Goal: Use online tool/utility: Utilize a website feature to perform a specific function

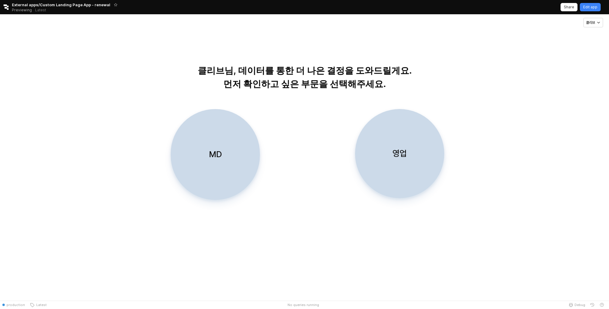
click at [6, 2] on div "Retool logo External apps/Custom Landing Page App - renewal Previewing Latest S…" at bounding box center [304, 7] width 609 height 14
click at [6, 8] on icon "Retool logo" at bounding box center [6, 6] width 5 height 5
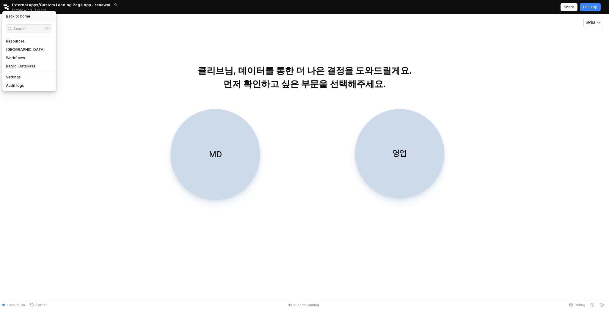
click at [9, 15] on h5 "Back to home" at bounding box center [18, 16] width 24 height 5
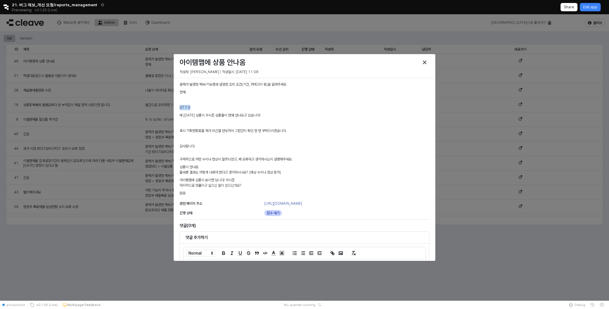
drag, startPoint x: 180, startPoint y: 107, endPoint x: 201, endPoint y: 107, distance: 21.4
click at [201, 107] on p "07 T 0" at bounding box center [305, 107] width 250 height 5
click at [302, 203] on link "https://agabang.cleave.work/app/item-map-new-ettoi" at bounding box center [283, 204] width 38 height 4
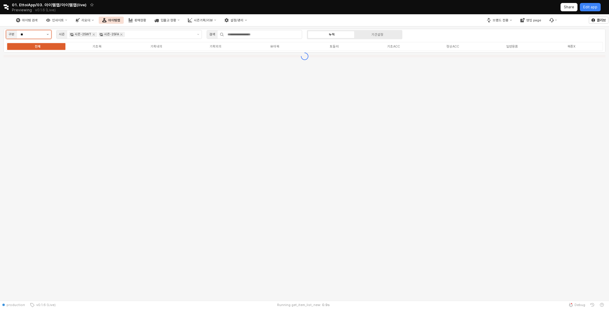
click at [45, 35] on button "제안 사항 표시" at bounding box center [47, 34] width 7 height 8
click at [38, 57] on div "무시즌" at bounding box center [27, 56] width 35 height 4
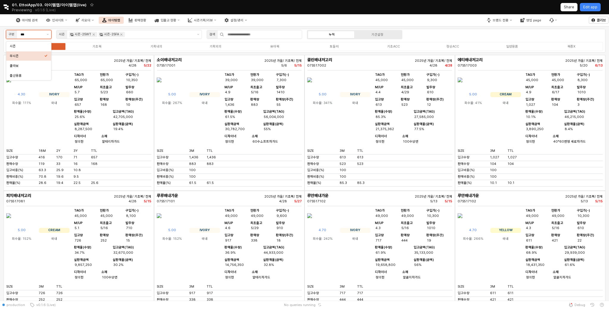
type input "***"
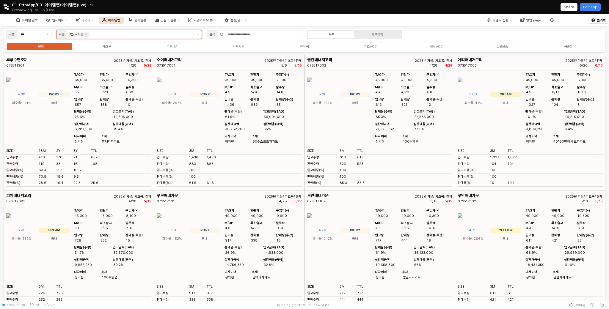
click at [115, 37] on input "App Frame" at bounding box center [142, 34] width 102 height 5
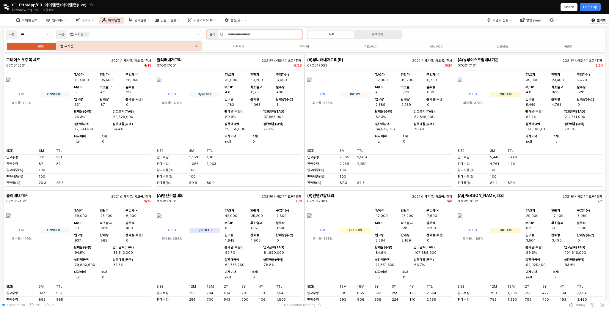
click at [293, 34] on input "App Frame" at bounding box center [263, 34] width 78 height 8
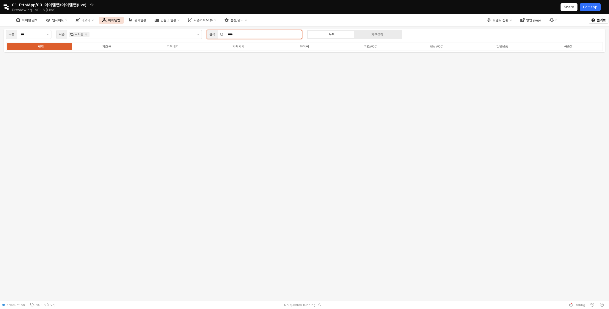
type input "****"
click at [592, 8] on p "Edit app" at bounding box center [590, 7] width 14 height 5
